Goal: Task Accomplishment & Management: Manage account settings

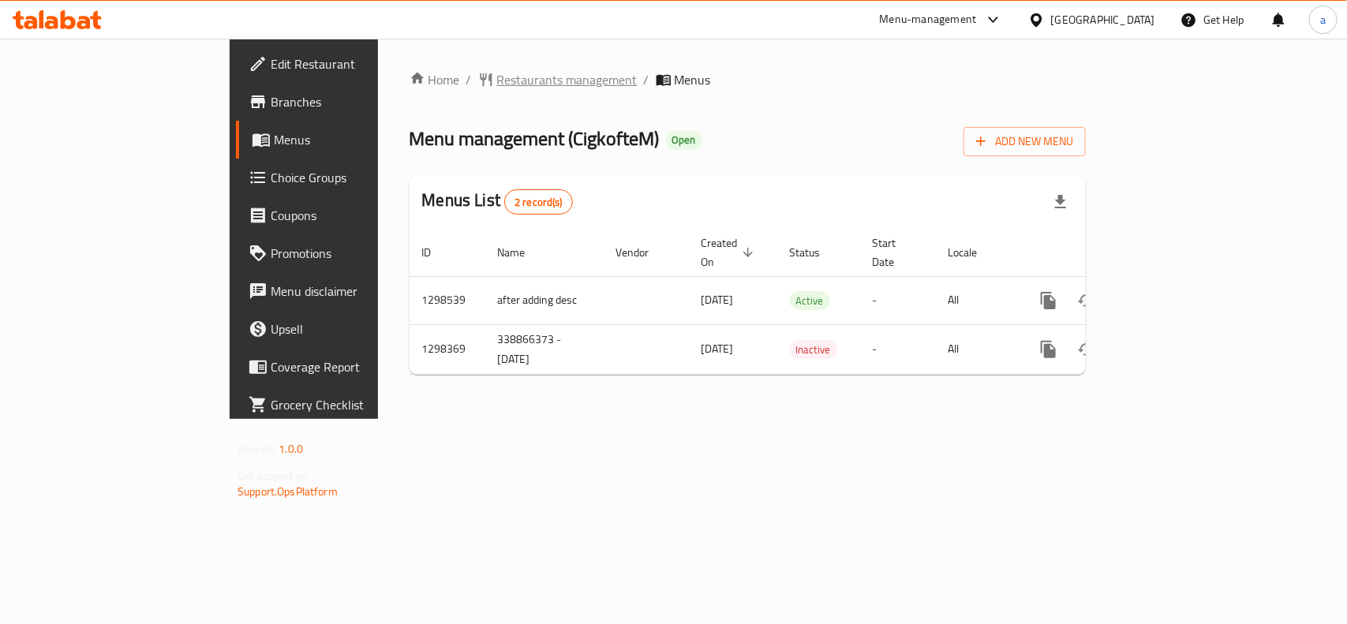
click at [497, 81] on span "Restaurants management" at bounding box center [567, 79] width 140 height 19
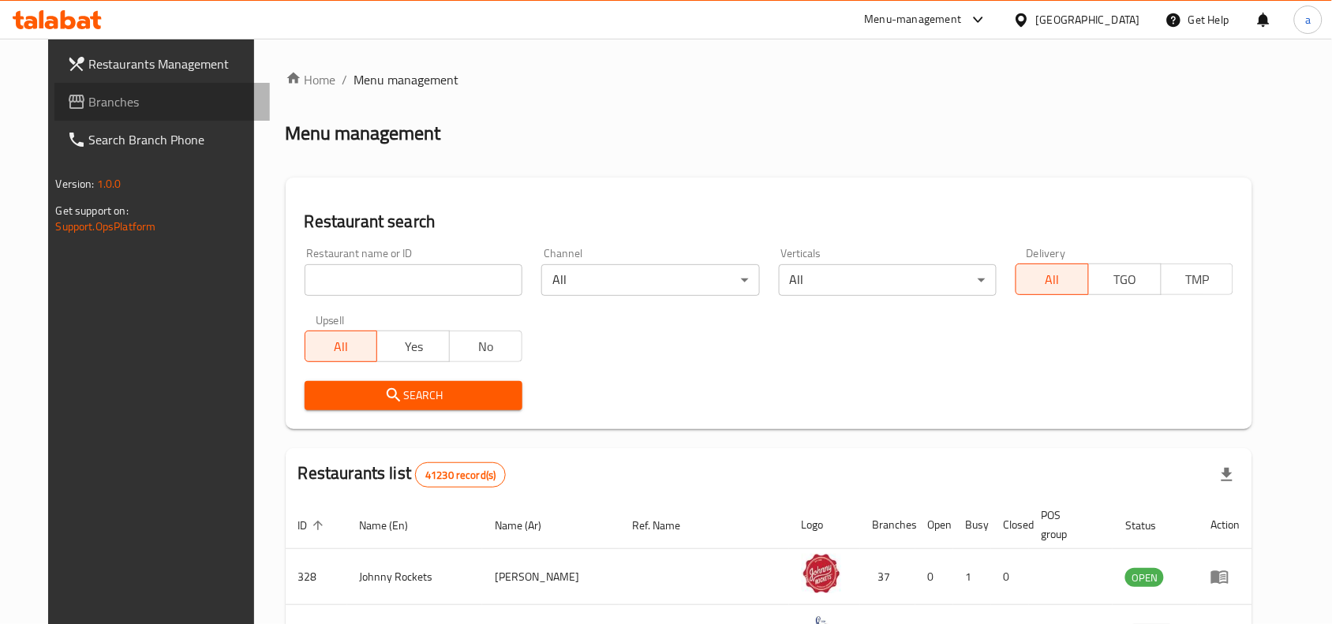
click at [91, 105] on span "Branches" at bounding box center [173, 101] width 169 height 19
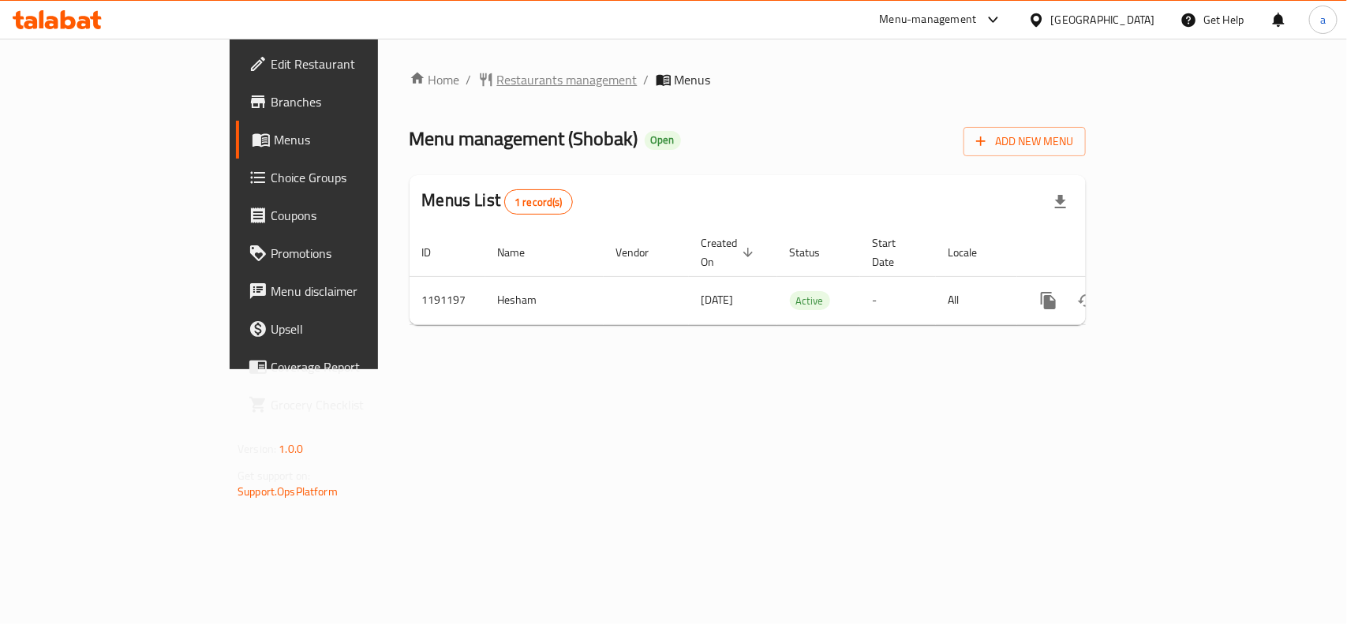
click at [497, 76] on span "Restaurants management" at bounding box center [567, 79] width 140 height 19
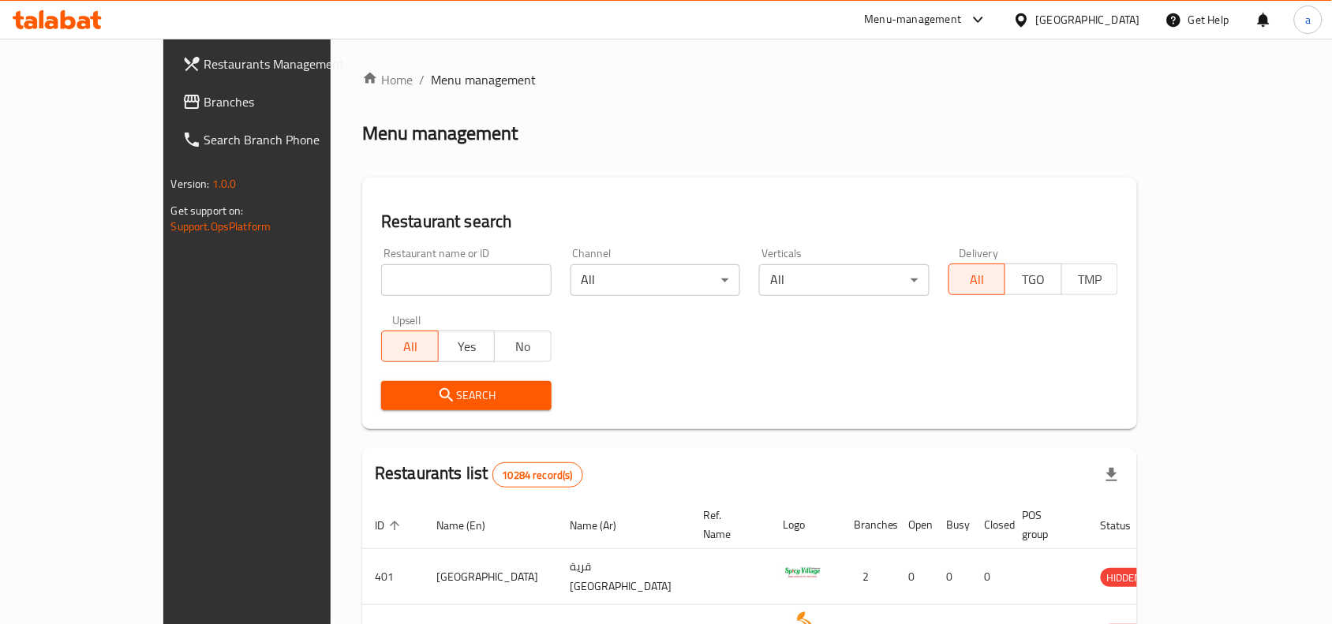
drag, startPoint x: 73, startPoint y: 103, endPoint x: 49, endPoint y: 109, distance: 24.3
click at [204, 103] on span "Branches" at bounding box center [288, 101] width 169 height 19
